Goal: Check status: Check status

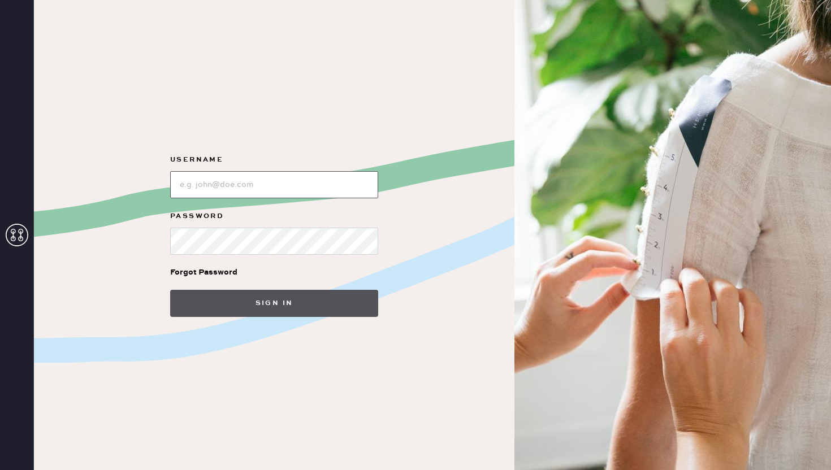
type input "[EMAIL_ADDRESS][DOMAIN_NAME]"
click at [323, 309] on button "Sign in" at bounding box center [274, 303] width 208 height 27
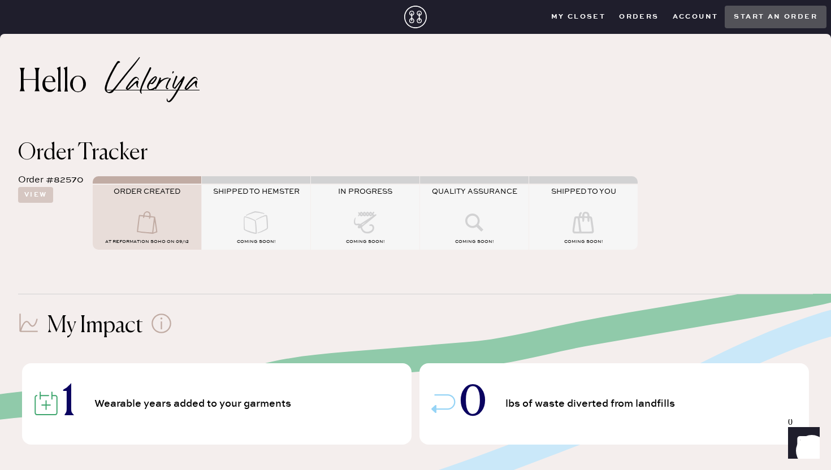
click at [269, 221] on icon at bounding box center [255, 222] width 45 height 23
click at [36, 192] on button "View" at bounding box center [35, 195] width 35 height 16
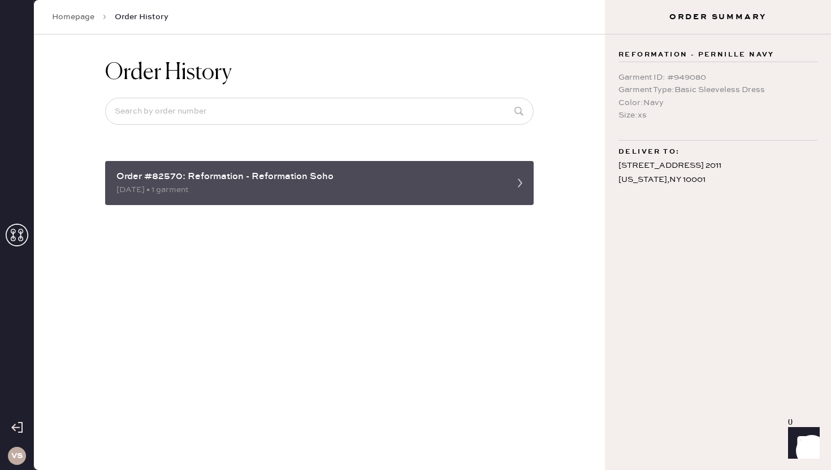
click at [213, 201] on div "Order #82570: Reformation - Reformation Soho 09/12/2025 • 1 garment" at bounding box center [319, 183] width 429 height 44
click at [193, 193] on div "09/12/2025 • 1 garment" at bounding box center [309, 190] width 386 height 12
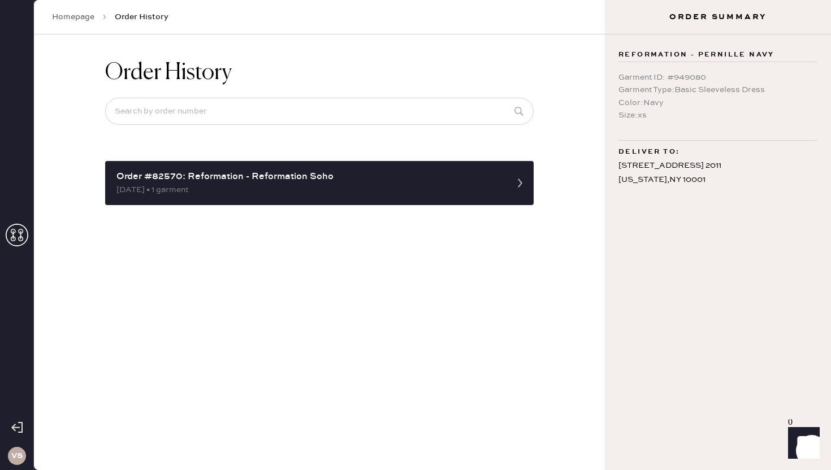
click at [67, 20] on link "Homepage" at bounding box center [73, 16] width 42 height 11
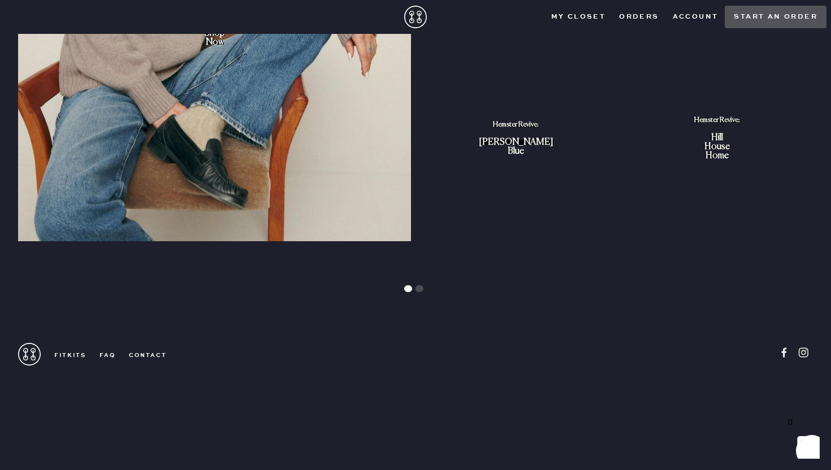
scroll to position [1238, 0]
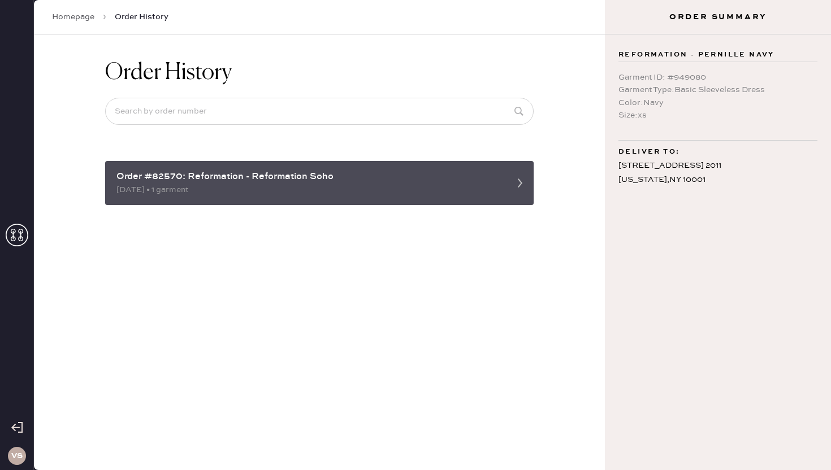
click at [333, 189] on div "[DATE] • 1 garment" at bounding box center [309, 190] width 386 height 12
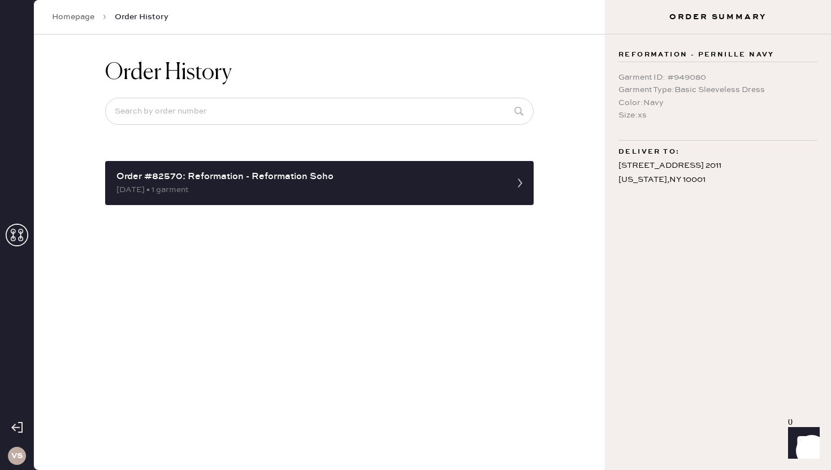
click at [161, 209] on div "Order History Order #82570: Reformation - Reformation Soho 09/12/2025 • 1 garme…" at bounding box center [319, 132] width 447 height 196
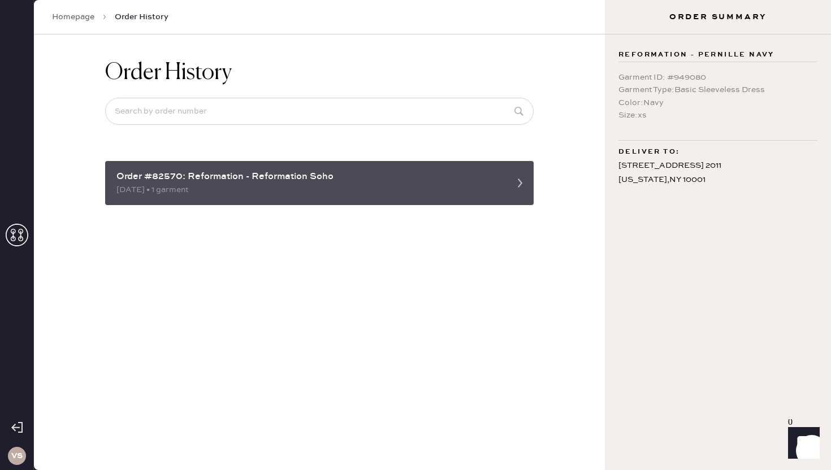
click at [159, 194] on div "[DATE] • 1 garment" at bounding box center [309, 190] width 386 height 12
click at [518, 187] on use at bounding box center [520, 183] width 5 height 9
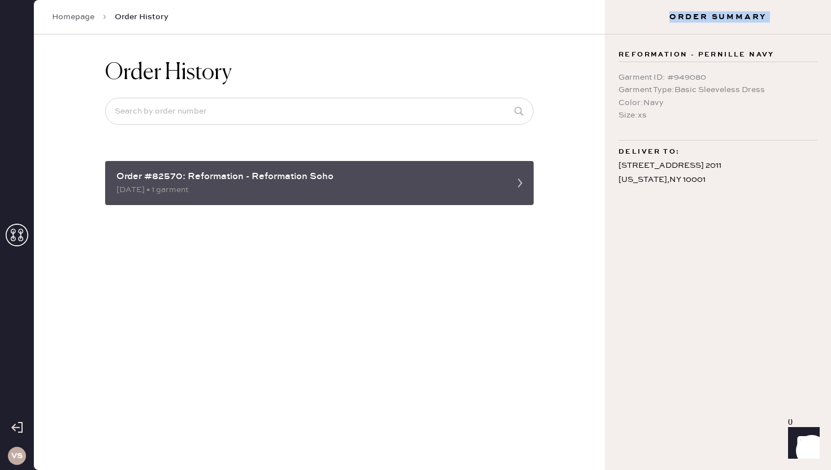
click at [518, 187] on use at bounding box center [520, 183] width 5 height 9
click at [487, 183] on div "Order #82570: Reformation - Reformation Soho" at bounding box center [309, 177] width 386 height 14
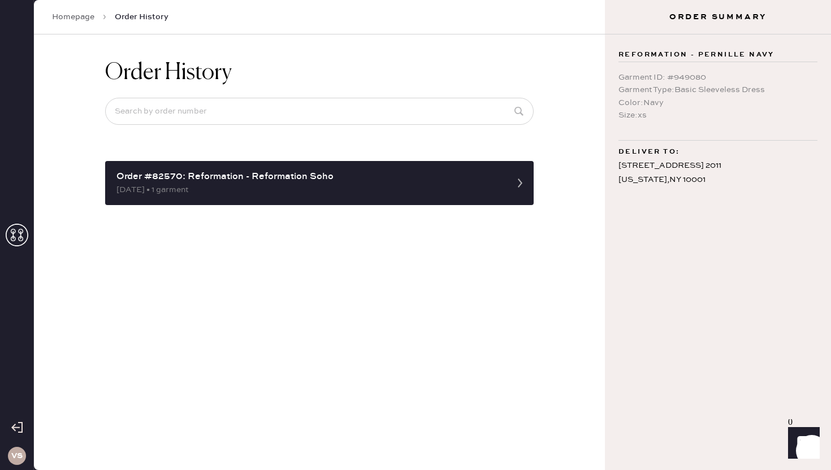
click at [20, 245] on use at bounding box center [17, 235] width 23 height 23
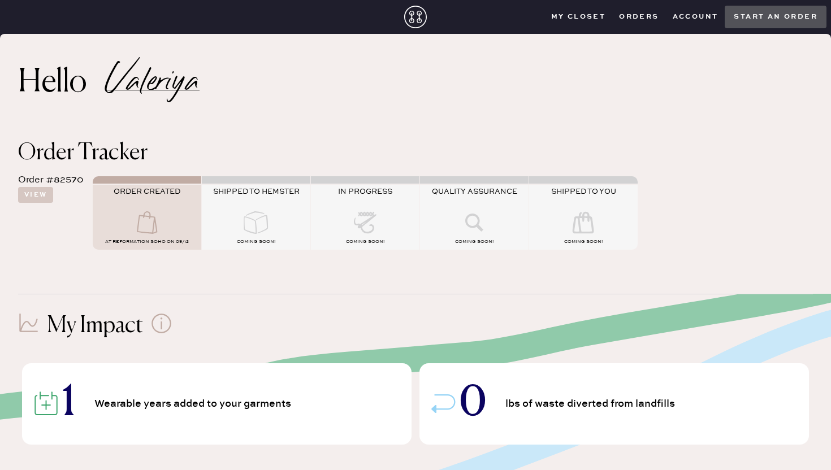
click at [173, 189] on span "ORDER CREATED" at bounding box center [147, 191] width 67 height 9
click at [601, 15] on closet "My Closet" at bounding box center [578, 16] width 68 height 17
